Goal: Task Accomplishment & Management: Use online tool/utility

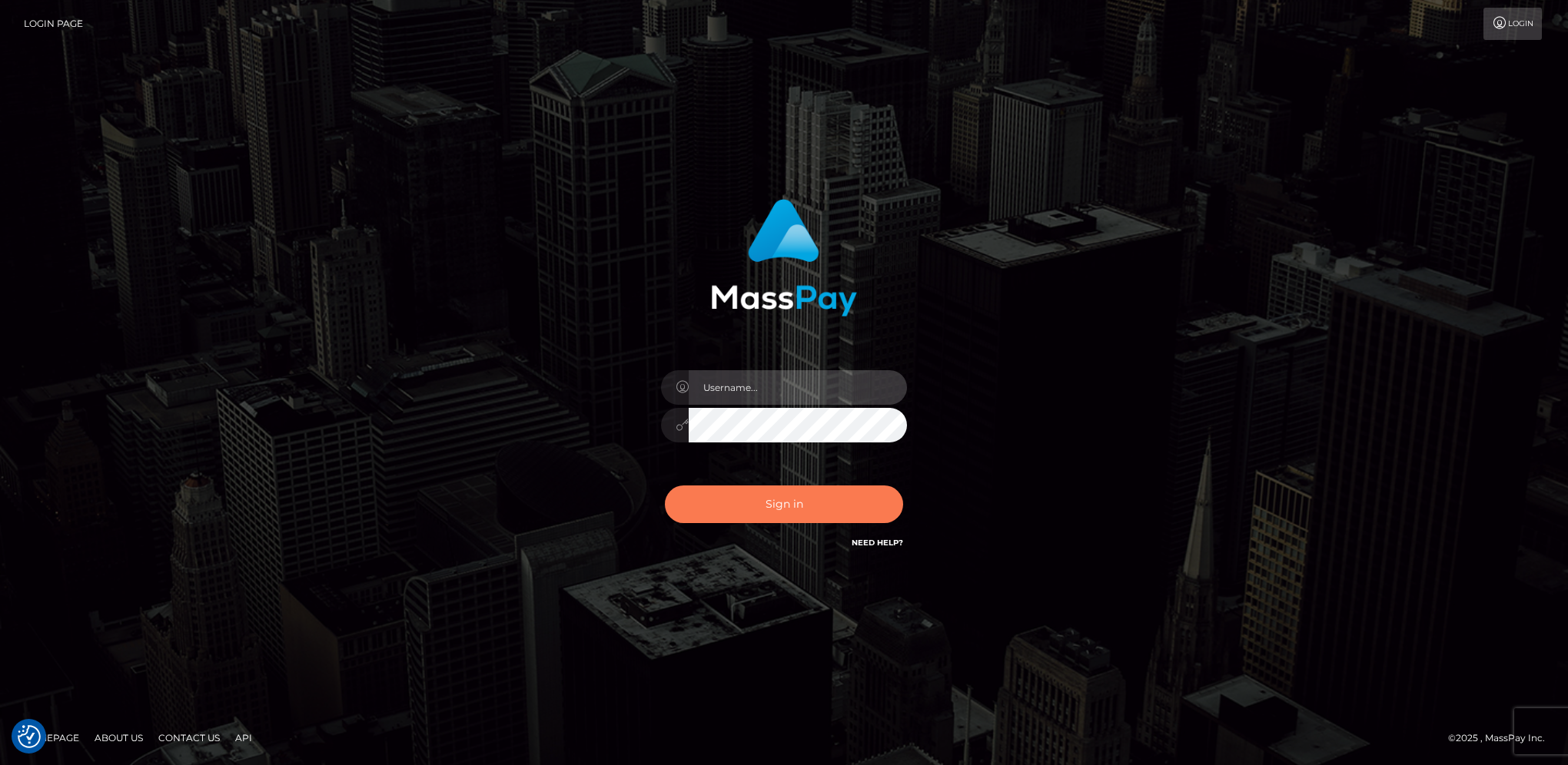
type input "hengland"
click at [834, 513] on button "Sign in" at bounding box center [784, 504] width 238 height 38
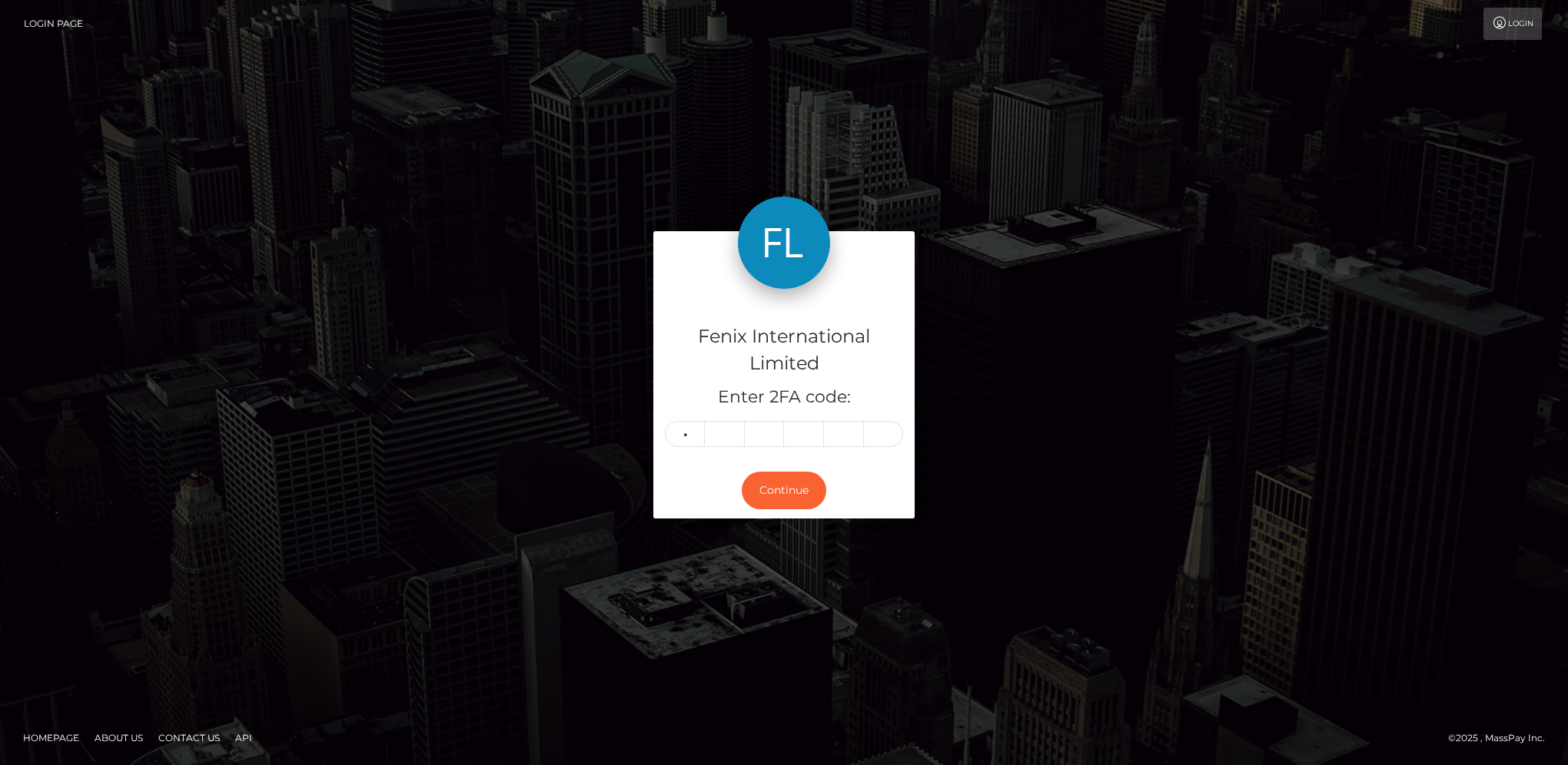
type input "9"
type input "7"
type input "6"
type input "3"
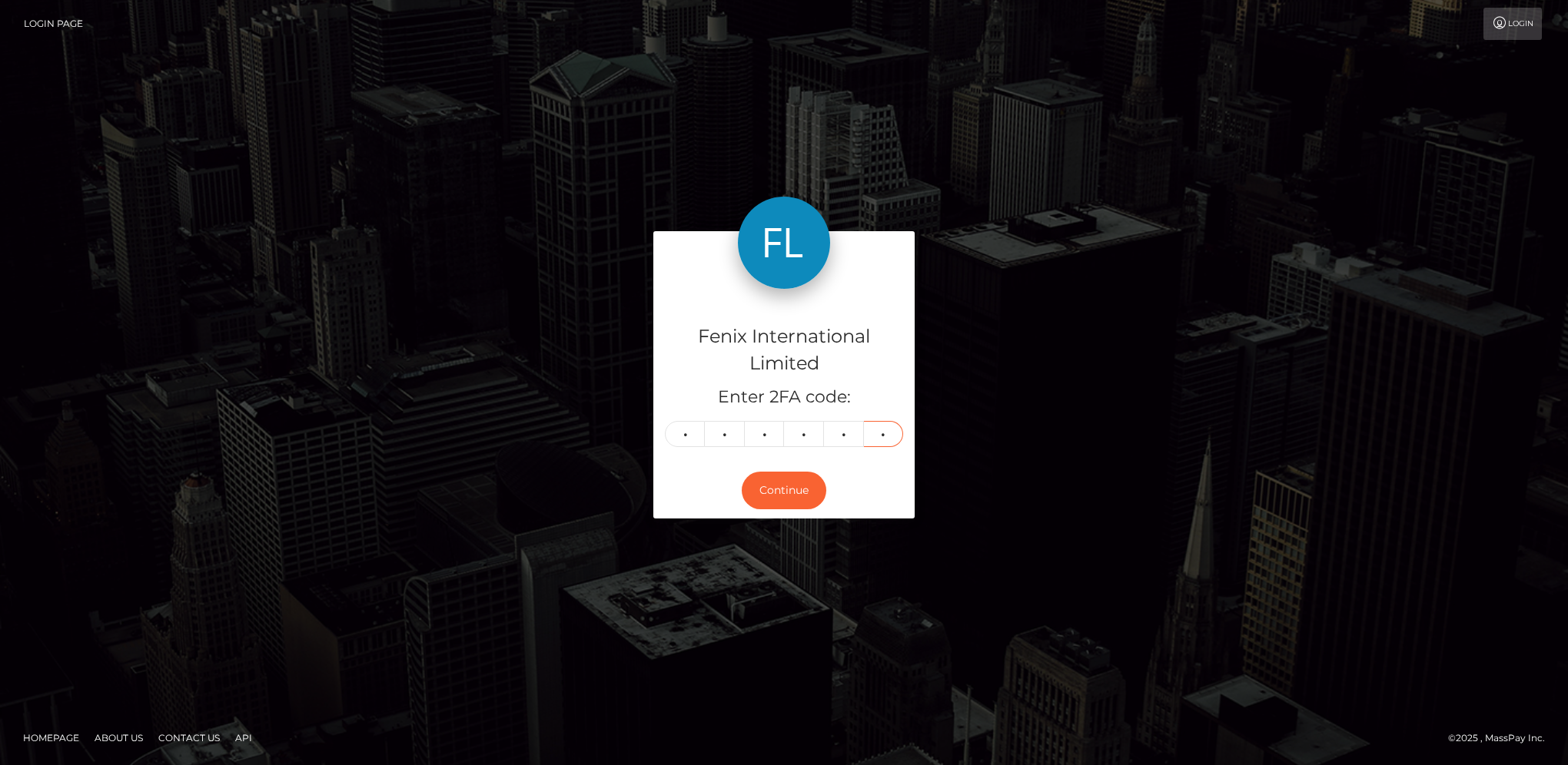
type input "5"
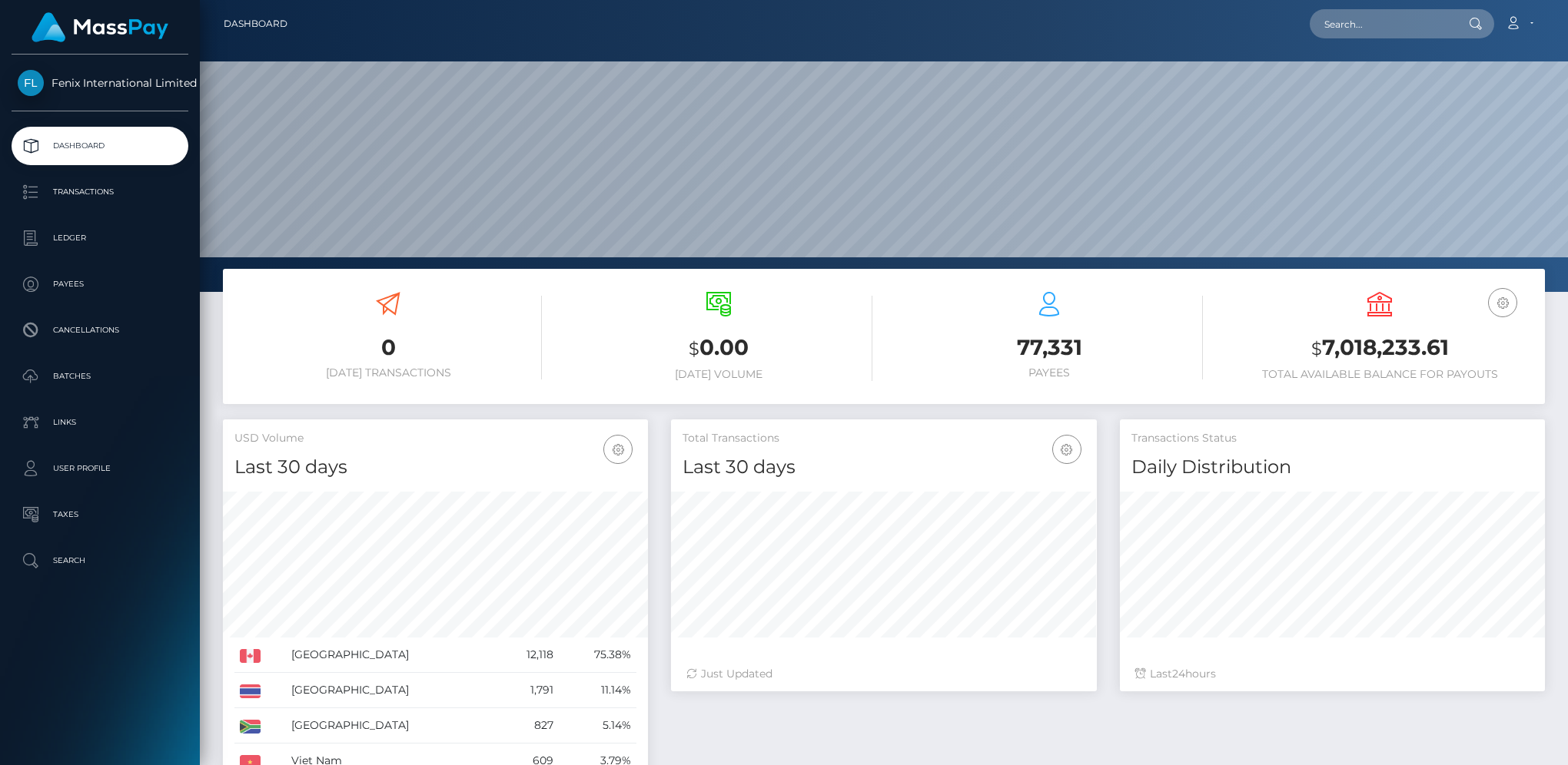
scroll to position [272, 424]
click at [106, 384] on p "Batches" at bounding box center [99, 376] width 164 height 23
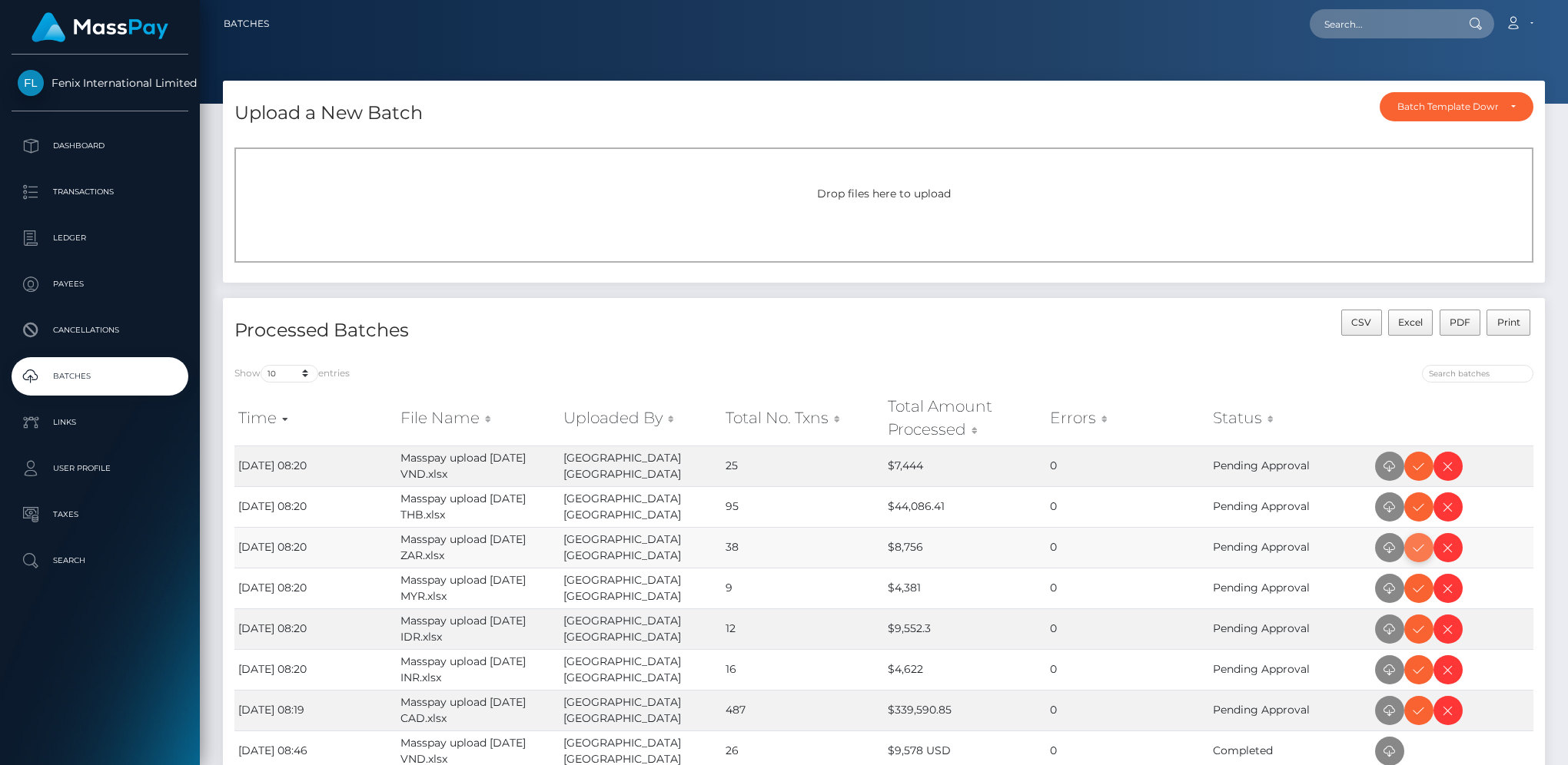
click at [1420, 547] on icon at bounding box center [1419, 548] width 18 height 19
click at [1425, 471] on icon at bounding box center [1419, 466] width 18 height 19
click at [1412, 512] on icon at bounding box center [1419, 508] width 18 height 19
click at [1412, 590] on icon at bounding box center [1419, 589] width 18 height 19
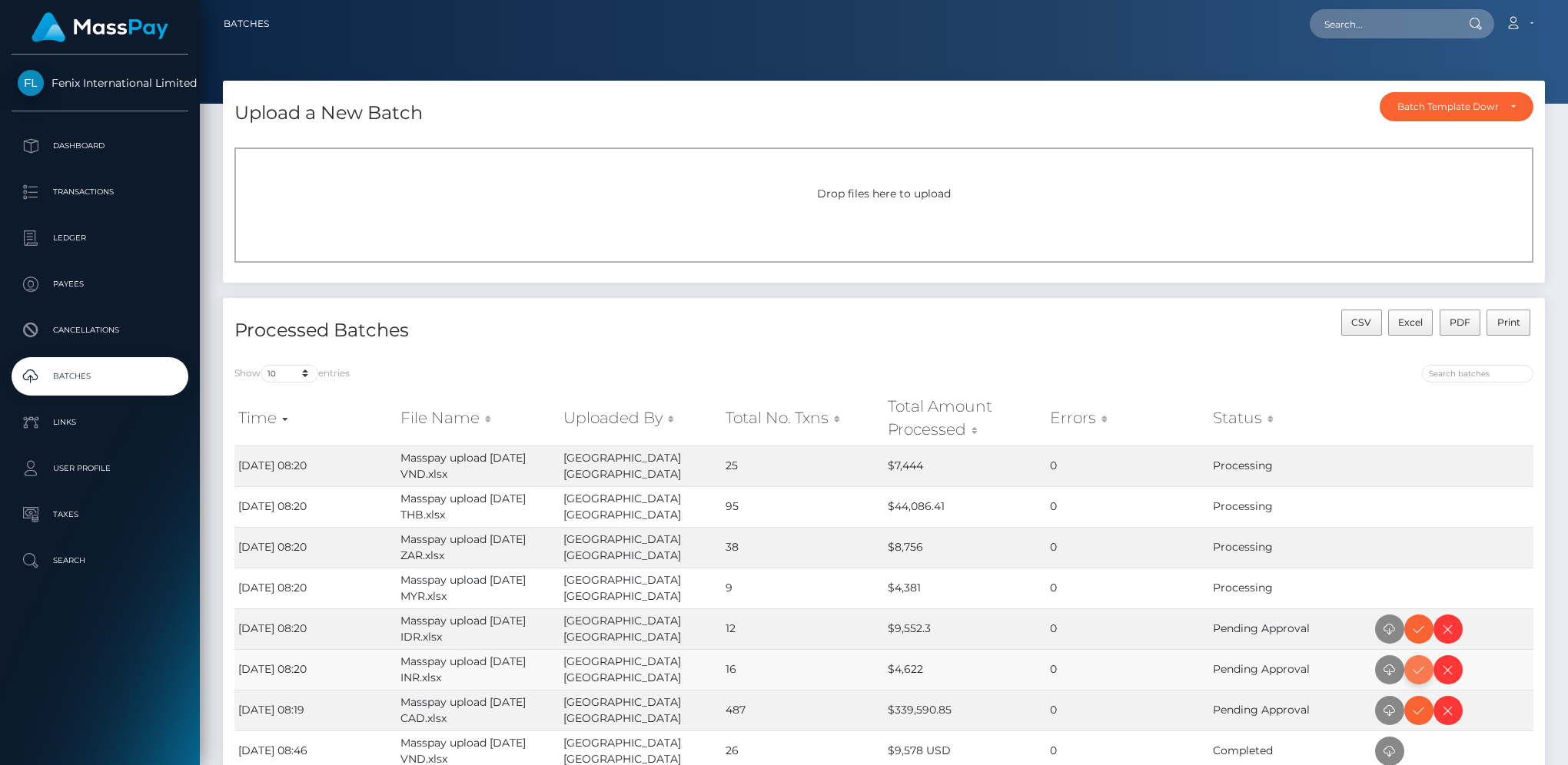
click at [1425, 673] on icon at bounding box center [1419, 670] width 18 height 19
click at [1417, 625] on icon at bounding box center [1419, 629] width 18 height 19
click at [1425, 713] on icon at bounding box center [1419, 711] width 18 height 19
